Goal: Information Seeking & Learning: Compare options

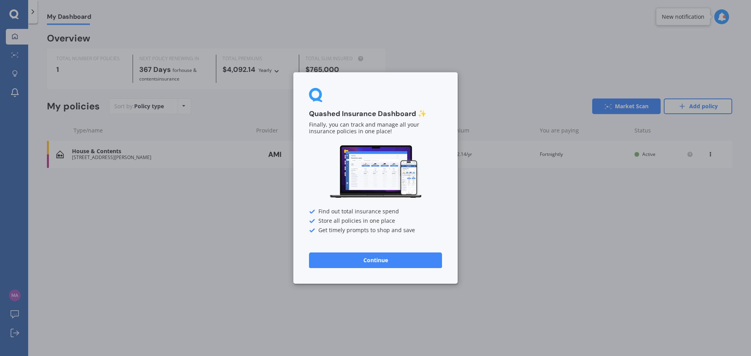
click at [391, 261] on button "Continue" at bounding box center [375, 261] width 133 height 16
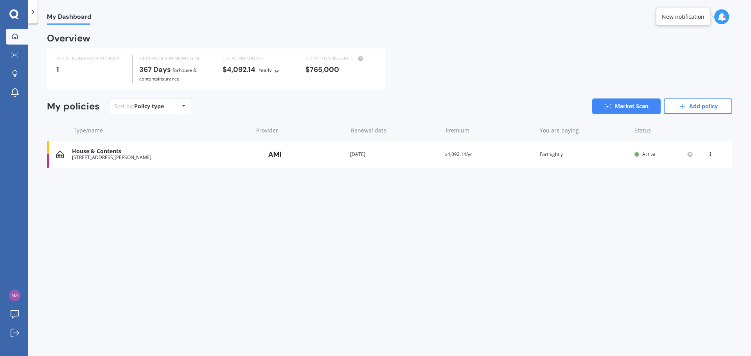
click at [128, 158] on div "[STREET_ADDRESS][PERSON_NAME]" at bounding box center [160, 157] width 177 height 5
click at [12, 52] on icon at bounding box center [14, 54] width 7 height 5
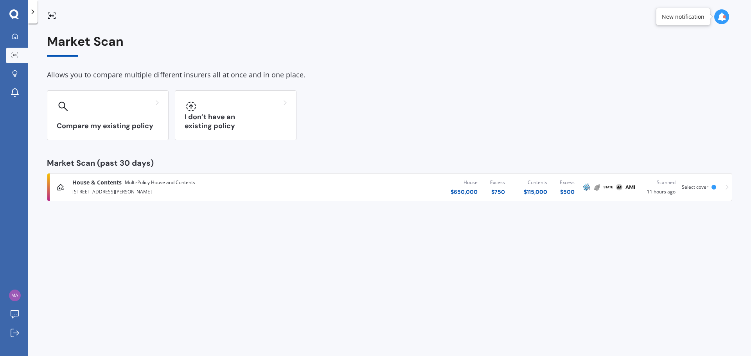
click at [113, 184] on span "House & Contents" at bounding box center [96, 183] width 49 height 8
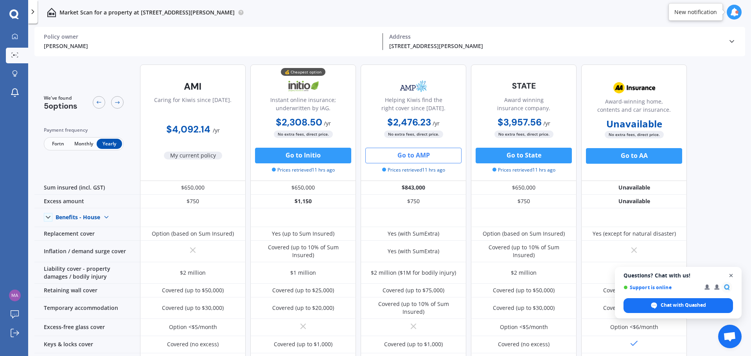
click at [731, 277] on span "Open chat" at bounding box center [732, 276] width 10 height 10
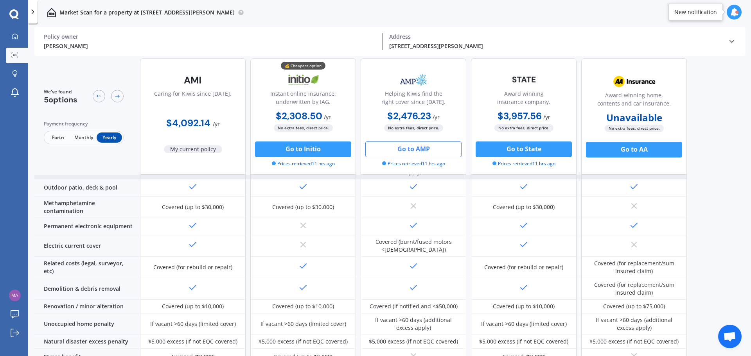
scroll to position [296, 0]
